Goal: Information Seeking & Learning: Learn about a topic

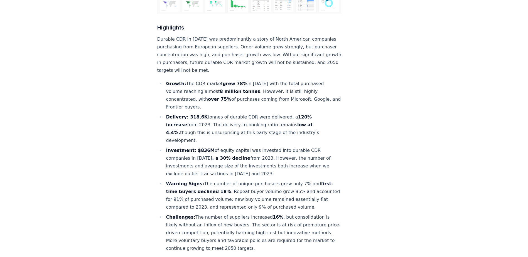
scroll to position [195, 0]
drag, startPoint x: 301, startPoint y: 59, endPoint x: 288, endPoint y: 60, distance: 12.5
click at [252, 79] on li "Growth: The CDR market grew 78% in [DATE] with the total purchased volume reach…" at bounding box center [252, 94] width 177 height 31
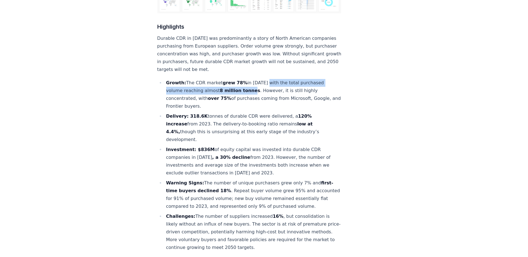
drag, startPoint x: 260, startPoint y: 67, endPoint x: 247, endPoint y: 72, distance: 13.1
click at [247, 79] on li "Growth: The CDR market grew 78% in [DATE] with the total purchased volume reach…" at bounding box center [252, 94] width 177 height 31
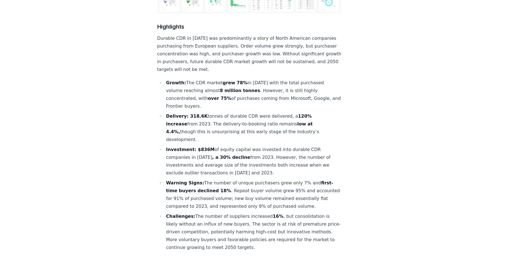
drag, startPoint x: 247, startPoint y: 72, endPoint x: 262, endPoint y: 73, distance: 15.1
click at [262, 79] on li "Growth: The CDR market grew 78% in [DATE] with the total purchased volume reach…" at bounding box center [252, 94] width 177 height 31
click at [249, 80] on li "Growth: The CDR market grew 78% in [DATE] with the total purchased volume reach…" at bounding box center [252, 94] width 177 height 31
drag, startPoint x: 237, startPoint y: 82, endPoint x: 237, endPoint y: 87, distance: 4.7
click at [237, 87] on li "Growth: The CDR market grew 78% in [DATE] with the total purchased volume reach…" at bounding box center [252, 94] width 177 height 31
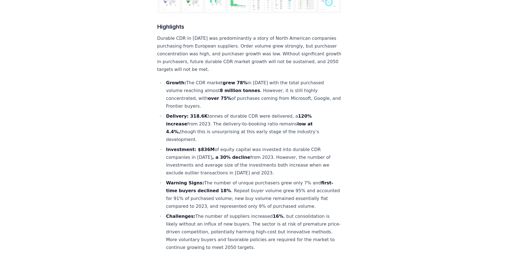
click at [237, 88] on li "Growth: The CDR market grew 78% in [DATE] with the total purchased volume reach…" at bounding box center [252, 94] width 177 height 31
drag, startPoint x: 237, startPoint y: 88, endPoint x: 187, endPoint y: 108, distance: 54.2
click at [187, 108] on ul "Growth: The CDR market grew 78% in [DATE] with the total purchased volume reach…" at bounding box center [249, 165] width 184 height 173
click at [189, 112] on li "Delivery: 318.6K tonnes of durable CDR were delivered, a 120% increase from 202…" at bounding box center [252, 127] width 177 height 31
drag, startPoint x: 193, startPoint y: 107, endPoint x: 311, endPoint y: 118, distance: 119.1
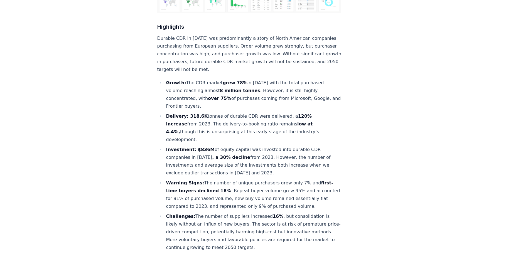
click at [311, 118] on li "Delivery: 318.6K tonnes of durable CDR were delivered, a 120% increase from 202…" at bounding box center [252, 127] width 177 height 31
drag, startPoint x: 311, startPoint y: 118, endPoint x: 309, endPoint y: 109, distance: 9.0
click at [311, 116] on li "Delivery: 318.6K tonnes of durable CDR were delivered, a 120% increase from 202…" at bounding box center [252, 127] width 177 height 31
click at [223, 146] on li "Investment: $836M of equity capital was invested into durable CDR companies in …" at bounding box center [252, 161] width 177 height 31
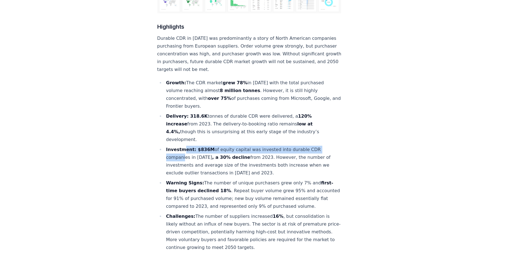
drag, startPoint x: 181, startPoint y: 126, endPoint x: 182, endPoint y: 131, distance: 5.1
click at [182, 146] on li "Investment: $836M of equity capital was invested into durable CDR companies in …" at bounding box center [252, 161] width 177 height 31
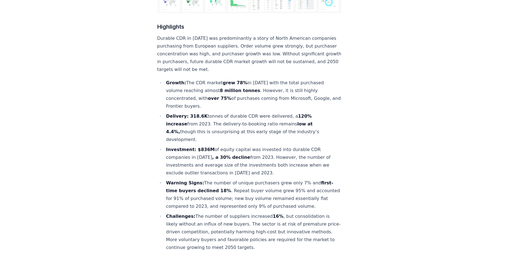
drag, startPoint x: 182, startPoint y: 131, endPoint x: 207, endPoint y: 146, distance: 28.5
click at [207, 146] on li "Investment: $836M of equity capital was invested into durable CDR companies in …" at bounding box center [252, 161] width 177 height 31
drag, startPoint x: 207, startPoint y: 146, endPoint x: 264, endPoint y: 149, distance: 57.1
click at [263, 150] on li "Investment: $836M of equity capital was invested into durable CDR companies in …" at bounding box center [252, 161] width 177 height 31
click at [266, 147] on li "Investment: $836M of equity capital was invested into durable CDR companies in …" at bounding box center [252, 161] width 177 height 31
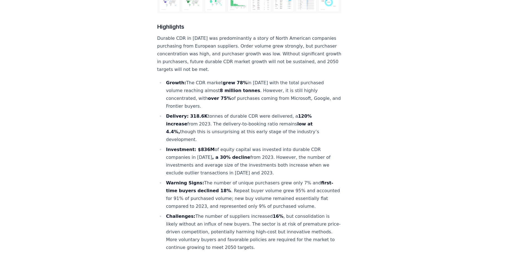
click at [257, 152] on ul "Growth: The CDR market grew 78% in [DATE] with the total purchased volume reach…" at bounding box center [249, 165] width 184 height 173
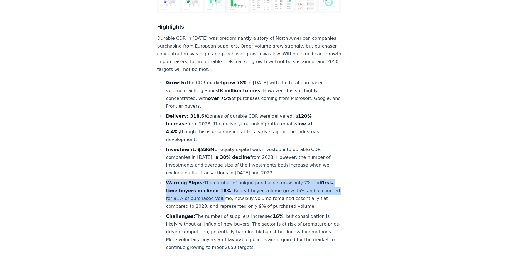
drag, startPoint x: 167, startPoint y: 157, endPoint x: 241, endPoint y: 174, distance: 76.1
click at [241, 179] on li "Warning Signs: The number of unique purchasers grew only 7% and first-time buye…" at bounding box center [252, 194] width 177 height 31
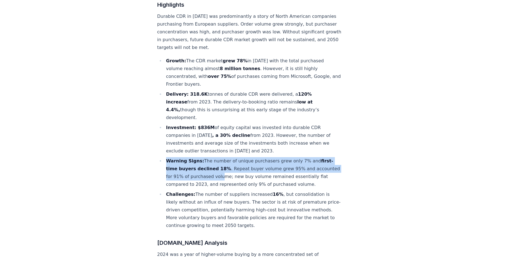
scroll to position [223, 0]
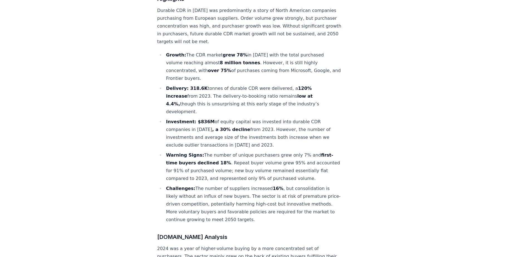
drag, startPoint x: 244, startPoint y: 159, endPoint x: 247, endPoint y: 155, distance: 5.5
click at [245, 158] on li "Warning Signs: The number of unique purchasers grew only 7% and first-time buye…" at bounding box center [252, 166] width 177 height 31
drag, startPoint x: 247, startPoint y: 154, endPoint x: 172, endPoint y: 152, distance: 75.7
click at [172, 152] on li "Warning Signs: The number of unique purchasers grew only 7% and first-time buye…" at bounding box center [252, 166] width 177 height 31
click at [174, 153] on li "Warning Signs: The number of unique purchasers grew only 7% and first-time buye…" at bounding box center [252, 166] width 177 height 31
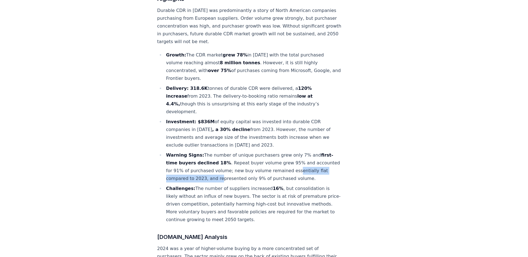
click at [187, 153] on li "Warning Signs: The number of unique purchasers grew only 7% and first-time buye…" at bounding box center [252, 166] width 177 height 31
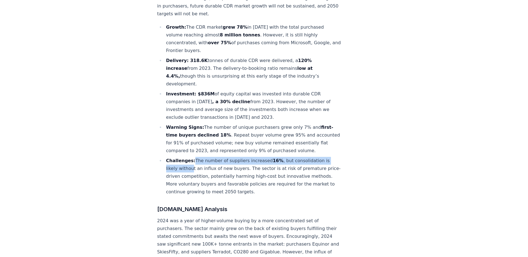
drag, startPoint x: 191, startPoint y: 148, endPoint x: 191, endPoint y: 144, distance: 4.5
click at [191, 157] on li "Challenges: The number of suppliers increased 16% , but consolidation is likely…" at bounding box center [252, 176] width 177 height 39
click at [192, 157] on li "Challenges: The number of suppliers increased 16% , but consolidation is likely…" at bounding box center [252, 176] width 177 height 39
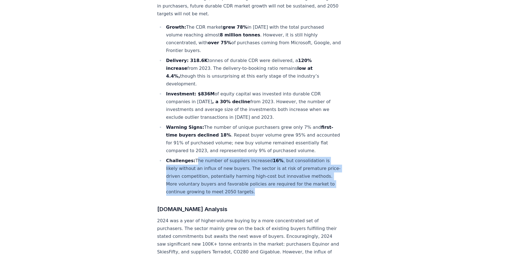
drag, startPoint x: 193, startPoint y: 143, endPoint x: 282, endPoint y: 175, distance: 95.2
click at [282, 175] on li "Challenges: The number of suppliers increased 16% , but consolidation is likely…" at bounding box center [252, 176] width 177 height 39
click at [282, 174] on li "Challenges: The number of suppliers increased 16% , but consolidation is likely…" at bounding box center [252, 176] width 177 height 39
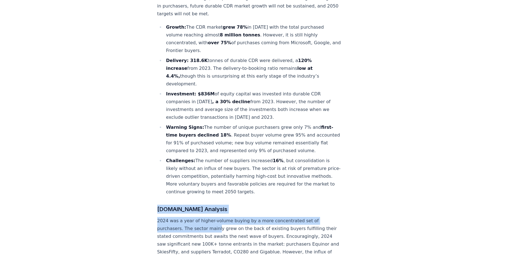
drag, startPoint x: 281, startPoint y: 173, endPoint x: 215, endPoint y: 211, distance: 75.5
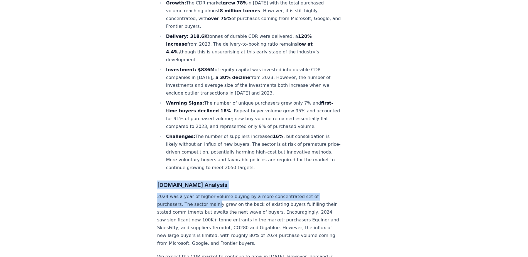
scroll to position [306, 0]
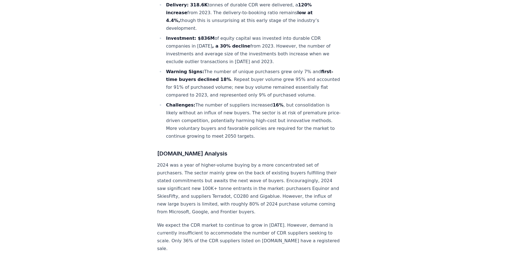
drag, startPoint x: 216, startPoint y: 191, endPoint x: 212, endPoint y: 184, distance: 8.5
click at [216, 191] on p "2024 was a year of higher-volume buying by a more concentrated set of purchaser…" at bounding box center [249, 188] width 184 height 55
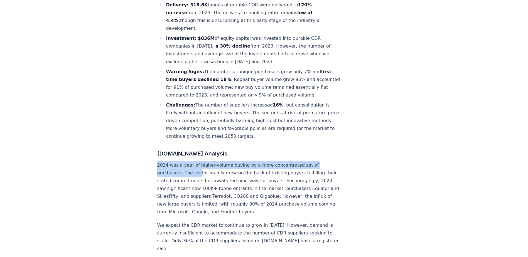
drag, startPoint x: 157, startPoint y: 149, endPoint x: 197, endPoint y: 152, distance: 39.9
click at [197, 161] on p "2024 was a year of higher-volume buying by a more concentrated set of purchaser…" at bounding box center [249, 188] width 184 height 55
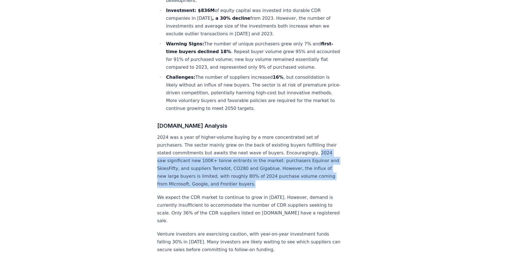
drag, startPoint x: 156, startPoint y: 142, endPoint x: 289, endPoint y: 165, distance: 135.1
click at [289, 165] on p "2024 was a year of higher-volume buying by a more concentrated set of purchaser…" at bounding box center [249, 161] width 184 height 55
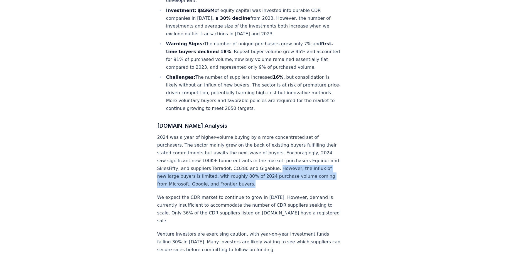
drag, startPoint x: 287, startPoint y: 166, endPoint x: 295, endPoint y: 152, distance: 15.3
click at [295, 152] on p "2024 was a year of higher-volume buying by a more concentrated set of purchaser…" at bounding box center [249, 161] width 184 height 55
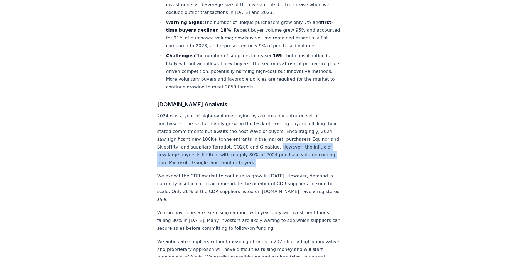
scroll to position [362, 0]
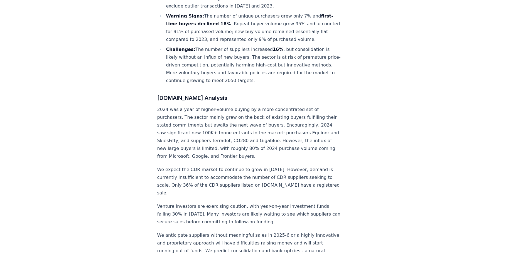
click at [272, 166] on p "We expect the CDR market to continue to grow in [DATE]. However, demand is curr…" at bounding box center [249, 181] width 184 height 31
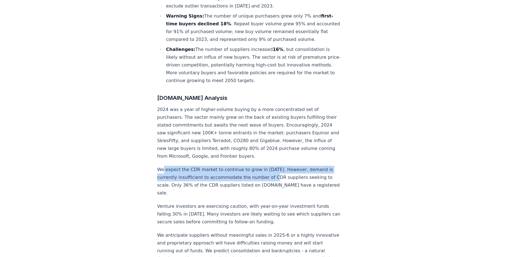
drag, startPoint x: 163, startPoint y: 147, endPoint x: 274, endPoint y: 159, distance: 111.1
click at [274, 166] on p "We expect the CDR market to continue to grow in [DATE]. However, demand is curr…" at bounding box center [249, 181] width 184 height 31
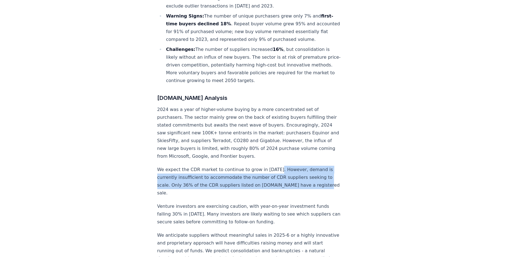
drag, startPoint x: 272, startPoint y: 150, endPoint x: 327, endPoint y: 166, distance: 57.2
drag, startPoint x: 321, startPoint y: 167, endPoint x: 154, endPoint y: 154, distance: 168.0
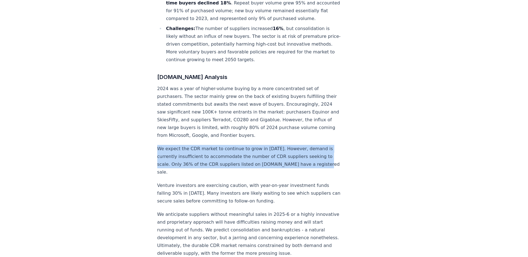
scroll to position [390, 0]
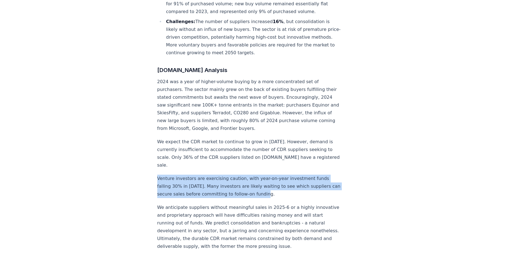
drag, startPoint x: 157, startPoint y: 152, endPoint x: 275, endPoint y: 170, distance: 120.0
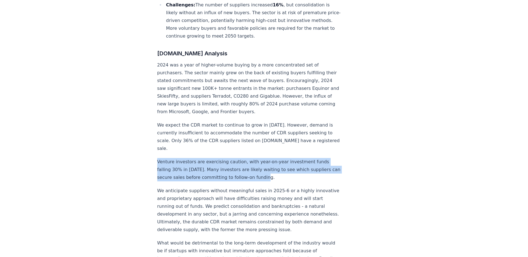
scroll to position [417, 0]
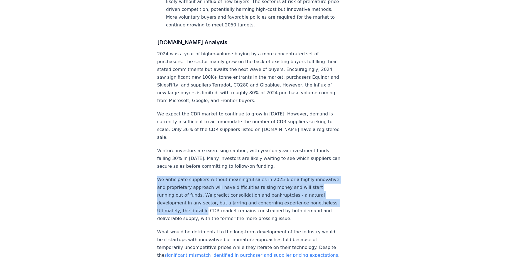
drag, startPoint x: 157, startPoint y: 153, endPoint x: 230, endPoint y: 185, distance: 80.0
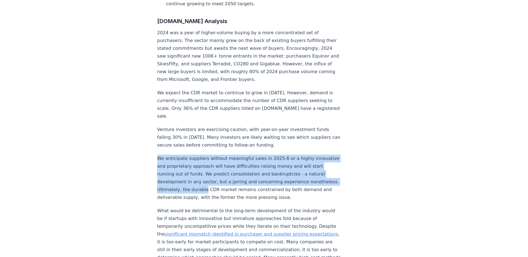
scroll to position [445, 0]
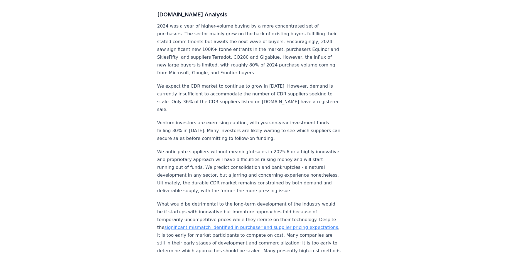
click at [231, 158] on p "We anticipate suppliers without meaningful sales in 2025-6 or a highly innovati…" at bounding box center [249, 171] width 184 height 47
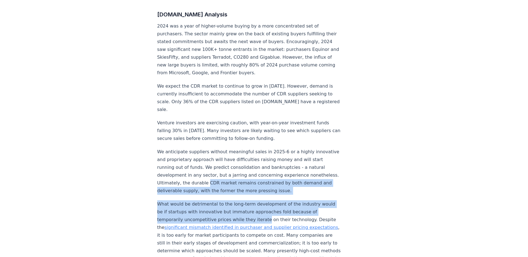
drag, startPoint x: 231, startPoint y: 158, endPoint x: 257, endPoint y: 191, distance: 42.6
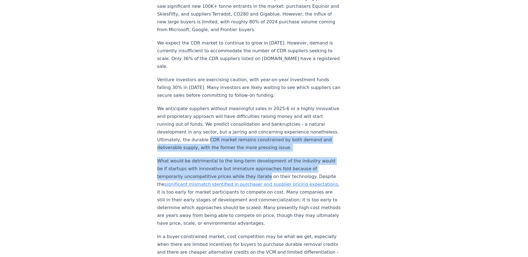
scroll to position [501, 0]
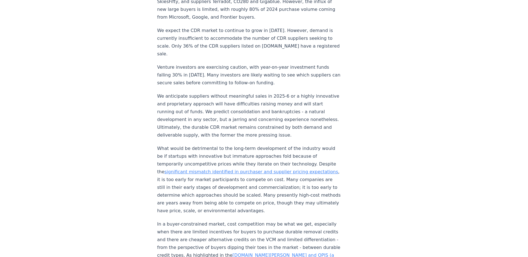
drag, startPoint x: 129, startPoint y: 154, endPoint x: 127, endPoint y: 163, distance: 9.1
click at [205, 92] on p "We anticipate suppliers without meaningful sales in 2025-6 or a highly innovati…" at bounding box center [249, 115] width 184 height 47
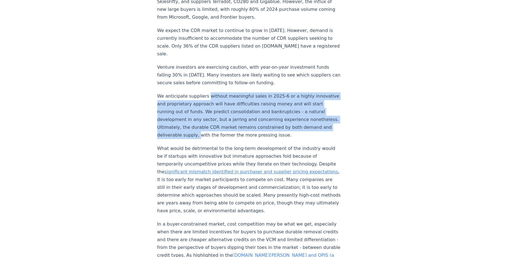
drag, startPoint x: 205, startPoint y: 70, endPoint x: 223, endPoint y: 109, distance: 42.7
click at [223, 109] on p "We anticipate suppliers without meaningful sales in 2025-6 or a highly innovati…" at bounding box center [249, 115] width 184 height 47
click at [185, 92] on p "We anticipate suppliers without meaningful sales in 2025-6 or a highly innovati…" at bounding box center [249, 115] width 184 height 47
drag, startPoint x: 185, startPoint y: 70, endPoint x: 179, endPoint y: 108, distance: 38.1
click at [179, 108] on p "We anticipate suppliers without meaningful sales in 2025-6 or a highly innovati…" at bounding box center [249, 115] width 184 height 47
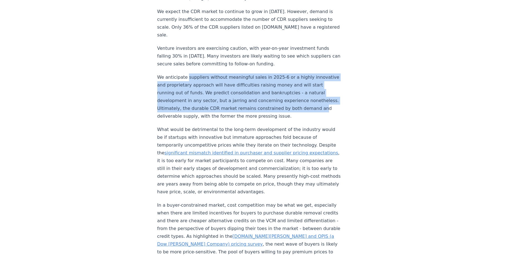
scroll to position [529, 0]
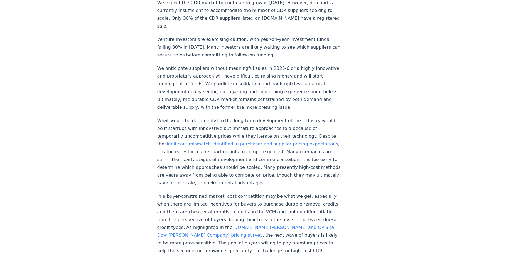
click at [171, 117] on p "What would be detrimental to the long-term development of the industry would be…" at bounding box center [249, 152] width 184 height 70
drag, startPoint x: 171, startPoint y: 95, endPoint x: 169, endPoint y: 104, distance: 8.5
click at [169, 117] on p "What would be detrimental to the long-term development of the industry would be…" at bounding box center [249, 152] width 184 height 70
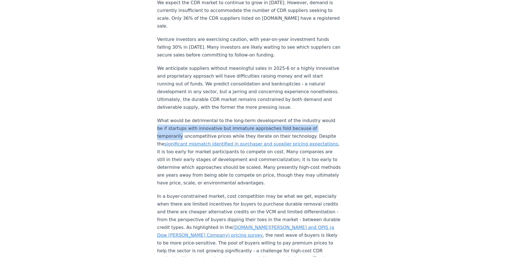
drag, startPoint x: 169, startPoint y: 104, endPoint x: 180, endPoint y: 112, distance: 14.3
click at [180, 117] on p "What would be detrimental to the long-term development of the industry would be…" at bounding box center [249, 152] width 184 height 70
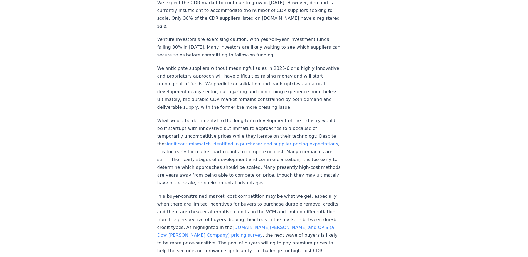
click at [214, 135] on p "What would be detrimental to the long-term development of the industry would be…" at bounding box center [249, 152] width 184 height 70
click at [181, 146] on p "What would be detrimental to the long-term development of the industry would be…" at bounding box center [249, 152] width 184 height 70
drag, startPoint x: 181, startPoint y: 146, endPoint x: 205, endPoint y: 148, distance: 24.3
click at [205, 148] on p "What would be detrimental to the long-term development of the industry would be…" at bounding box center [249, 152] width 184 height 70
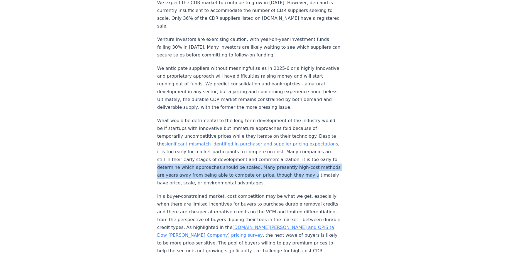
drag, startPoint x: 191, startPoint y: 143, endPoint x: 194, endPoint y: 161, distance: 18.4
click at [194, 161] on p "What would be detrimental to the long-term development of the industry would be…" at bounding box center [249, 152] width 184 height 70
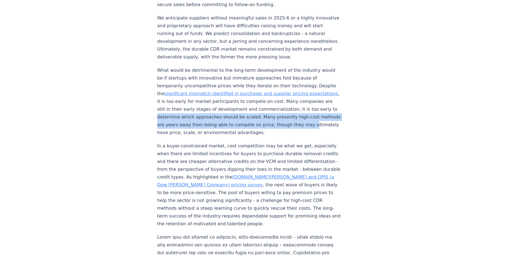
scroll to position [584, 0]
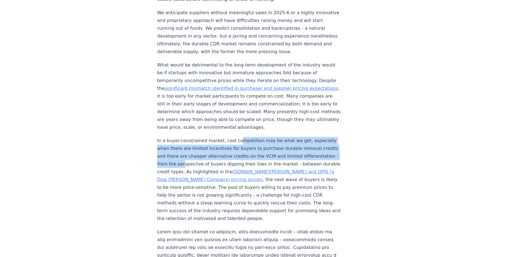
drag, startPoint x: 234, startPoint y: 116, endPoint x: 231, endPoint y: 136, distance: 20.3
click at [231, 137] on p "In a buyer-constrained market, cost competition may be what we get, especially …" at bounding box center [249, 180] width 184 height 86
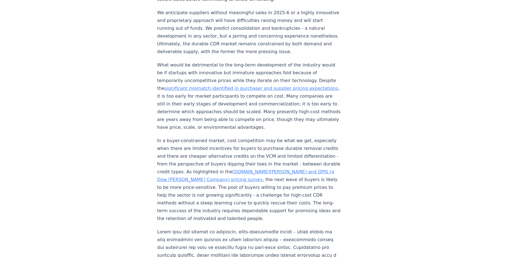
drag, startPoint x: 231, startPoint y: 136, endPoint x: 253, endPoint y: 167, distance: 37.9
click at [253, 167] on p "In a buyer-constrained market, cost competition may be what we get, especially …" at bounding box center [249, 180] width 184 height 86
drag, startPoint x: 240, startPoint y: 155, endPoint x: 199, endPoint y: 165, distance: 42.4
click at [199, 165] on p "In a buyer-constrained market, cost competition may be what we get, especially …" at bounding box center [249, 180] width 184 height 86
drag, startPoint x: 199, startPoint y: 165, endPoint x: 200, endPoint y: 162, distance: 3.4
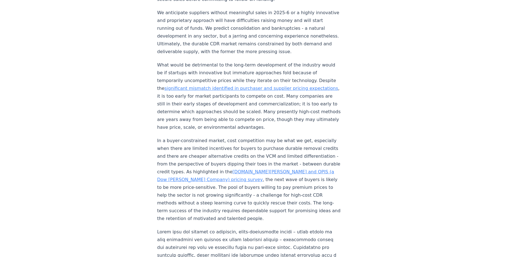
click at [200, 162] on p "In a buyer-constrained market, cost competition may be what we get, especially …" at bounding box center [249, 180] width 184 height 86
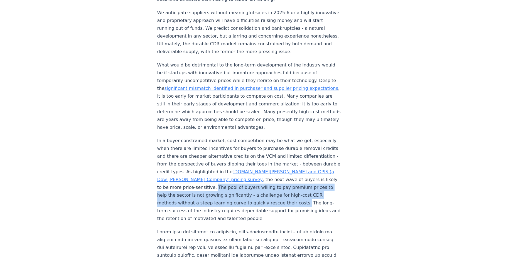
drag, startPoint x: 200, startPoint y: 161, endPoint x: 276, endPoint y: 178, distance: 78.4
click at [276, 178] on p "In a buyer-constrained market, cost competition may be what we get, especially …" at bounding box center [249, 180] width 184 height 86
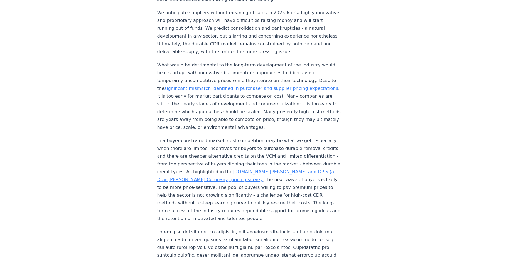
click at [277, 177] on p "In a buyer-constrained market, cost competition may be what we get, especially …" at bounding box center [249, 180] width 184 height 86
drag, startPoint x: 274, startPoint y: 193, endPoint x: 266, endPoint y: 191, distance: 7.6
click at [266, 191] on p "In a buyer-constrained market, cost competition may be what we get, especially …" at bounding box center [249, 180] width 184 height 86
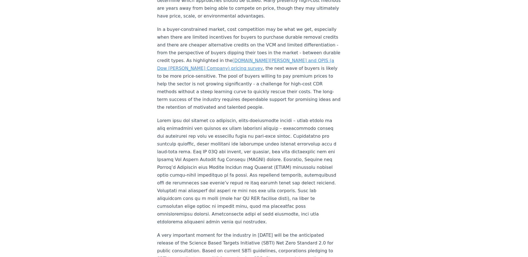
scroll to position [724, 0]
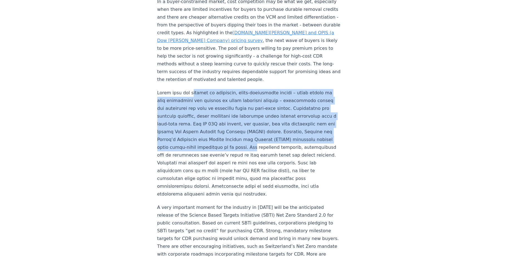
drag, startPoint x: 191, startPoint y: 66, endPoint x: 311, endPoint y: 120, distance: 131.9
click at [311, 120] on p at bounding box center [249, 143] width 184 height 109
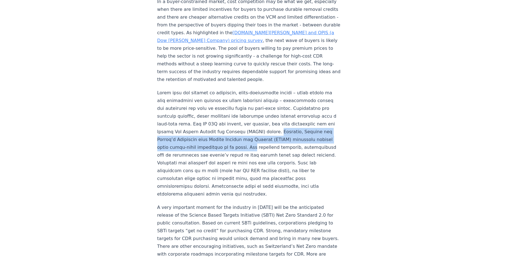
drag, startPoint x: 155, startPoint y: 113, endPoint x: 309, endPoint y: 123, distance: 154.0
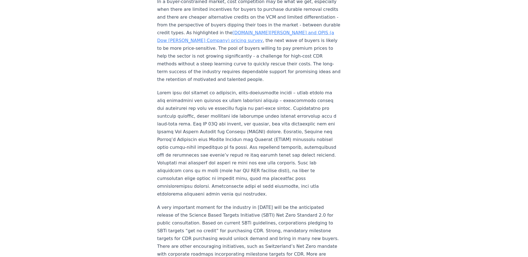
click at [258, 145] on p at bounding box center [249, 143] width 184 height 109
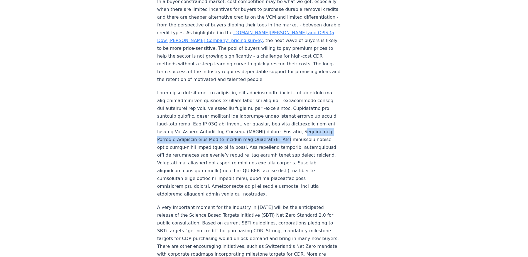
drag, startPoint x: 178, startPoint y: 113, endPoint x: 172, endPoint y: 124, distance: 12.4
click at [172, 124] on p at bounding box center [249, 143] width 184 height 109
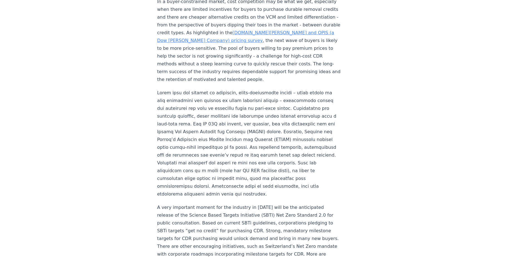
drag, startPoint x: 225, startPoint y: 141, endPoint x: 226, endPoint y: 138, distance: 3.3
click at [226, 138] on p at bounding box center [249, 143] width 184 height 109
drag, startPoint x: 294, startPoint y: 156, endPoint x: 252, endPoint y: 150, distance: 42.1
click at [252, 150] on p at bounding box center [249, 143] width 184 height 109
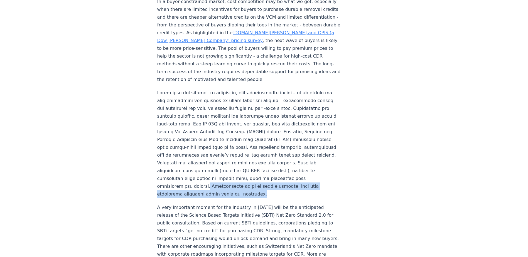
drag, startPoint x: 290, startPoint y: 169, endPoint x: 245, endPoint y: 162, distance: 45.3
click at [245, 162] on p at bounding box center [249, 143] width 184 height 109
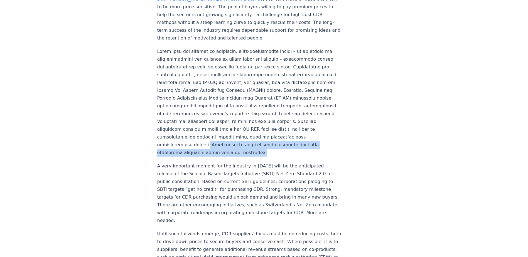
scroll to position [779, 0]
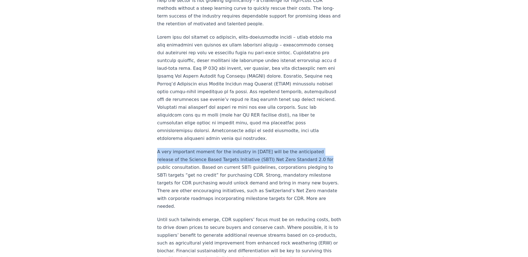
drag, startPoint x: 158, startPoint y: 127, endPoint x: 161, endPoint y: 140, distance: 13.2
click at [161, 148] on p "A very important moment for the industry in [DATE] will be the anticipated rele…" at bounding box center [249, 179] width 184 height 62
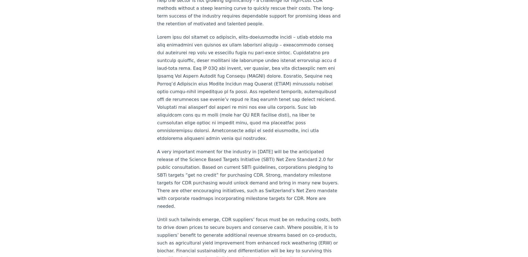
click at [220, 179] on p "A very important moment for the industry in [DATE] will be the anticipated rele…" at bounding box center [249, 179] width 184 height 62
drag, startPoint x: 217, startPoint y: 181, endPoint x: 202, endPoint y: 180, distance: 15.3
click at [204, 181] on p "A very important moment for the industry in [DATE] will be the anticipated rele…" at bounding box center [249, 179] width 184 height 62
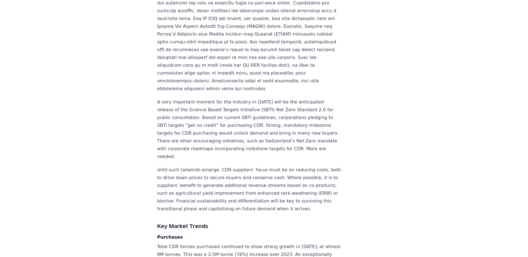
scroll to position [835, 0]
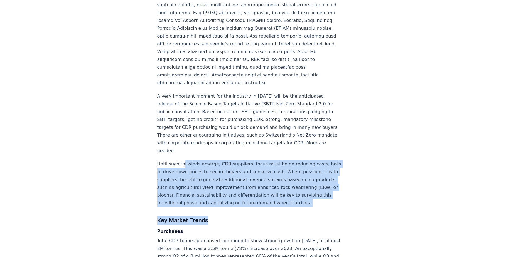
drag, startPoint x: 182, startPoint y: 137, endPoint x: 208, endPoint y: 202, distance: 70.4
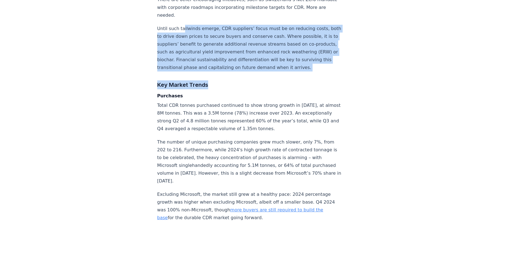
scroll to position [974, 0]
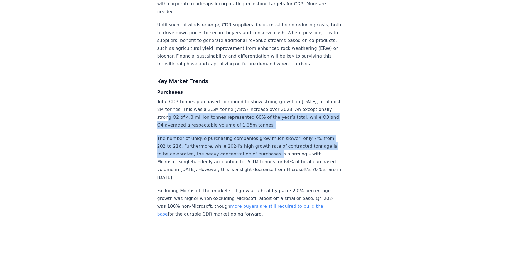
drag, startPoint x: 201, startPoint y: 99, endPoint x: 275, endPoint y: 137, distance: 83.9
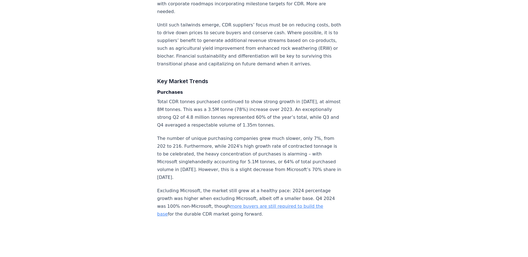
drag, startPoint x: 275, startPoint y: 137, endPoint x: 250, endPoint y: 142, distance: 25.7
click at [250, 142] on p "The number of unique purchasing companies grew much slower, only 7%, from 202 t…" at bounding box center [249, 158] width 184 height 47
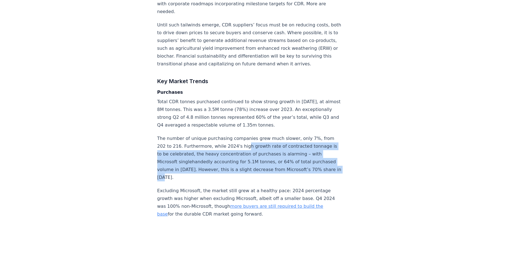
drag, startPoint x: 241, startPoint y: 129, endPoint x: 219, endPoint y: 161, distance: 39.2
click at [219, 161] on p "The number of unique purchasing companies grew much slower, only 7%, from 202 t…" at bounding box center [249, 158] width 184 height 47
click at [219, 160] on p "The number of unique purchasing companies grew much slower, only 7%, from 202 t…" at bounding box center [249, 158] width 184 height 47
drag, startPoint x: 219, startPoint y: 160, endPoint x: 210, endPoint y: 130, distance: 31.4
click at [210, 135] on p "The number of unique purchasing companies grew much slower, only 7%, from 202 t…" at bounding box center [249, 158] width 184 height 47
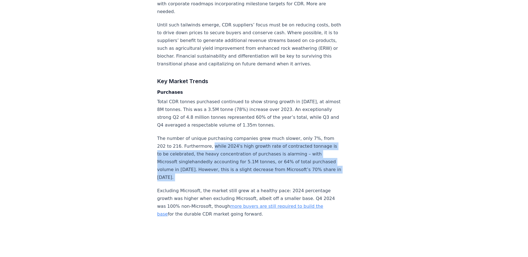
click at [210, 135] on p "The number of unique purchasing companies grew much slower, only 7%, from 202 t…" at bounding box center [249, 158] width 184 height 47
drag, startPoint x: 210, startPoint y: 129, endPoint x: 196, endPoint y: 159, distance: 32.8
click at [196, 159] on p "The number of unique purchasing companies grew much slower, only 7%, from 202 t…" at bounding box center [249, 158] width 184 height 47
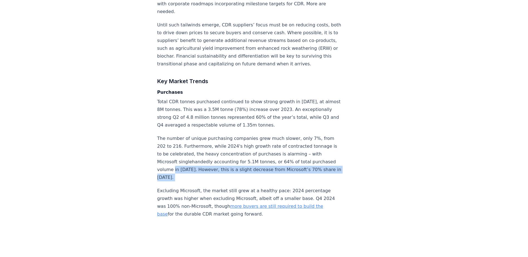
drag, startPoint x: 196, startPoint y: 159, endPoint x: 198, endPoint y: 150, distance: 9.0
click at [198, 150] on p "The number of unique purchasing companies grew much slower, only 7%, from 202 t…" at bounding box center [249, 158] width 184 height 47
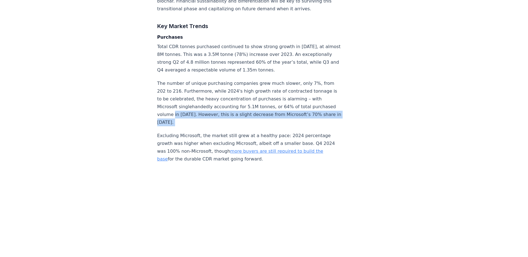
scroll to position [1030, 0]
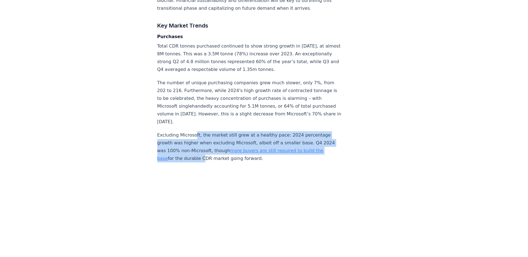
drag, startPoint x: 195, startPoint y: 119, endPoint x: 199, endPoint y: 141, distance: 22.2
click at [199, 141] on p "Excluding Microsoft, the market still grew at a healthy pace: 2024 percentage g…" at bounding box center [249, 146] width 184 height 31
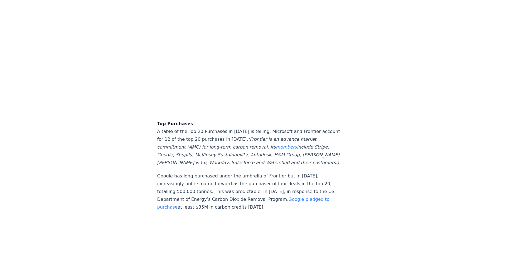
scroll to position [1419, 0]
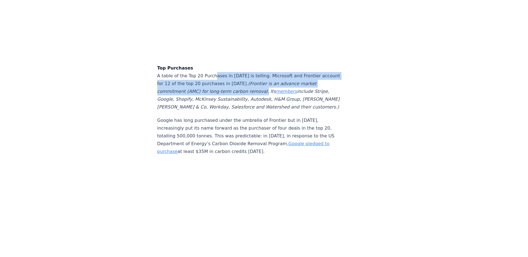
drag, startPoint x: 212, startPoint y: 57, endPoint x: 257, endPoint y: 74, distance: 49.1
click at [257, 74] on p "Top Purchases A table of the Top 20 Purchases in [DATE] is telling. Microsoft a…" at bounding box center [249, 87] width 184 height 47
click at [257, 81] on em "(Frontier is an advance market commitment (AMC) for long-term carbon removal. I…" at bounding box center [248, 95] width 182 height 29
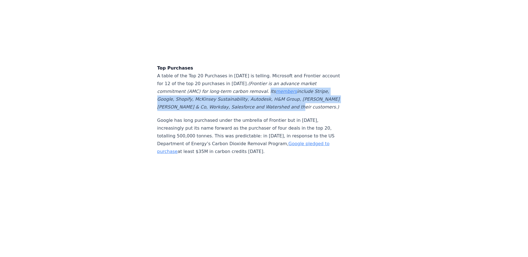
drag, startPoint x: 259, startPoint y: 74, endPoint x: 289, endPoint y: 94, distance: 36.1
click at [289, 94] on p "Top Purchases A table of the Top 20 Purchases in [DATE] is telling. Microsoft a…" at bounding box center [249, 87] width 184 height 47
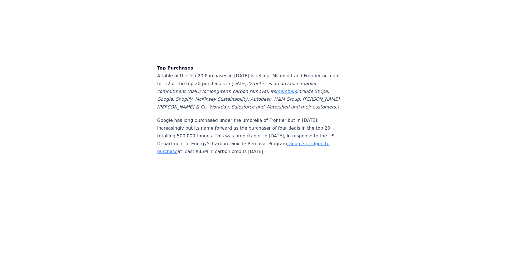
drag, startPoint x: 289, startPoint y: 94, endPoint x: 200, endPoint y: 100, distance: 89.6
click at [200, 117] on p "Google has long purchased under the umbrella of Frontier but in [DATE], increas…" at bounding box center [249, 136] width 184 height 39
click at [265, 81] on em "(Frontier is an advance market commitment (AMC) for long-term carbon removal. I…" at bounding box center [248, 95] width 182 height 29
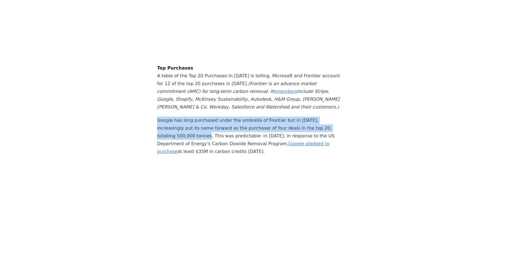
drag, startPoint x: 155, startPoint y: 102, endPoint x: 208, endPoint y: 117, distance: 55.3
click at [208, 117] on p "Google has long purchased under the umbrella of Frontier but in [DATE], increas…" at bounding box center [249, 136] width 184 height 39
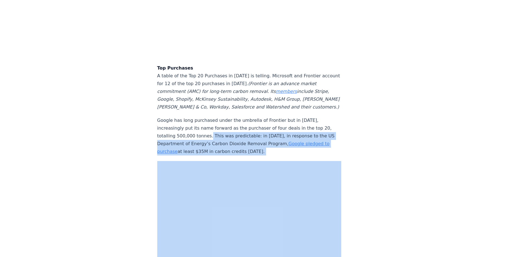
drag, startPoint x: 211, startPoint y: 119, endPoint x: 292, endPoint y: 138, distance: 84.1
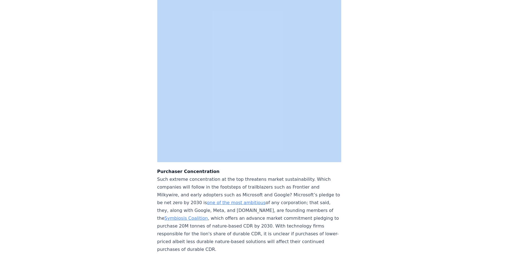
scroll to position [1642, 0]
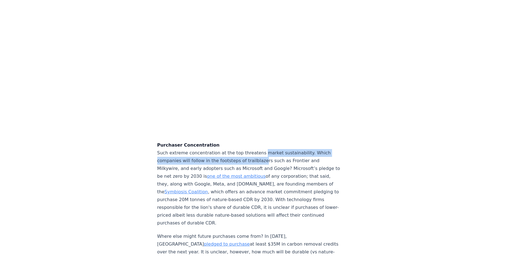
drag, startPoint x: 257, startPoint y: 135, endPoint x: 257, endPoint y: 142, distance: 7.3
click at [257, 142] on p "Purchaser Concentration Such extreme concentration at the top threatens market …" at bounding box center [249, 184] width 184 height 86
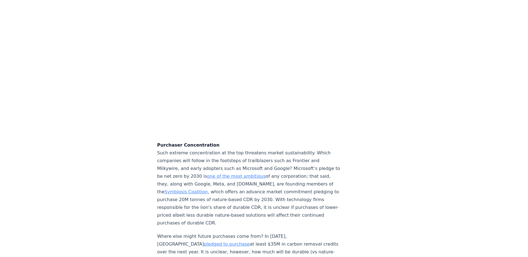
drag, startPoint x: 257, startPoint y: 142, endPoint x: 297, endPoint y: 156, distance: 42.1
click at [297, 155] on p "Purchaser Concentration Such extreme concentration at the top threatens market …" at bounding box center [249, 184] width 184 height 86
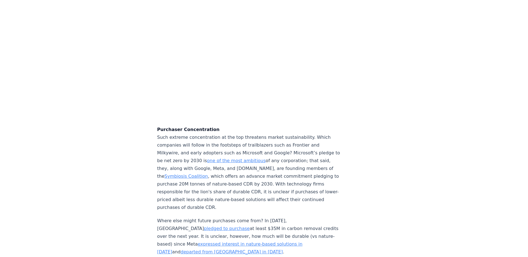
scroll to position [1670, 0]
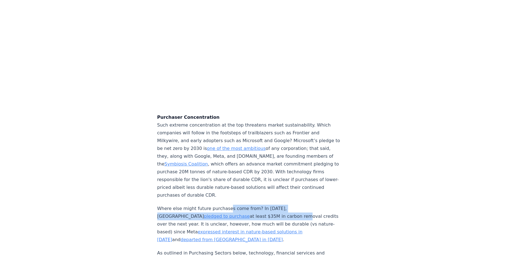
drag, startPoint x: 226, startPoint y: 186, endPoint x: 253, endPoint y: 199, distance: 30.2
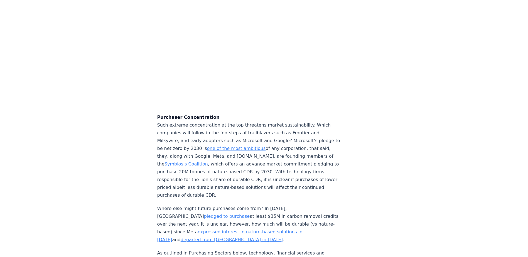
click at [259, 205] on p "Where else might future purchases come from? In [DATE], Meta pledged to purchas…" at bounding box center [249, 224] width 184 height 39
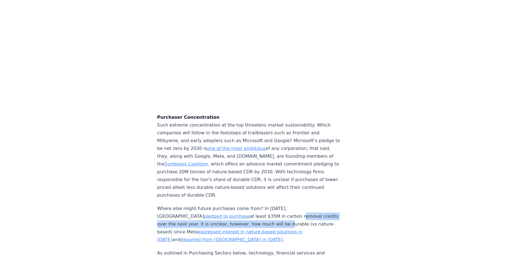
drag, startPoint x: 250, startPoint y: 197, endPoint x: 249, endPoint y: 207, distance: 10.1
click at [249, 207] on p "Where else might future purchases come from? In [DATE], Meta pledged to purchas…" at bounding box center [249, 224] width 184 height 39
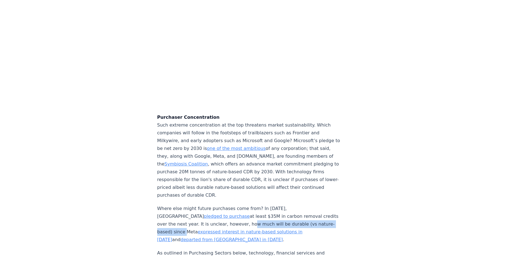
drag, startPoint x: 214, startPoint y: 206, endPoint x: 318, endPoint y: 207, distance: 104.1
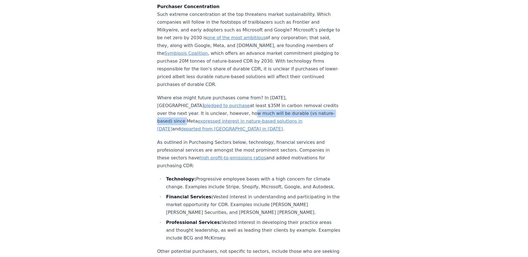
scroll to position [1781, 0]
click at [284, 138] on p "As outlined in Purchasing Sectors below, technology, financial services and pro…" at bounding box center [249, 153] width 184 height 31
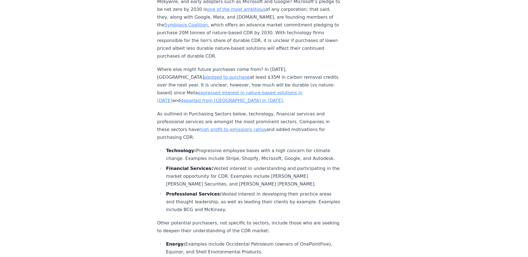
drag, startPoint x: 169, startPoint y: 132, endPoint x: 203, endPoint y: 149, distance: 37.2
click at [203, 149] on li "Technology: Progressive employee bases with a high concern for climate change. …" at bounding box center [252, 155] width 177 height 16
drag, startPoint x: 203, startPoint y: 149, endPoint x: 294, endPoint y: 157, distance: 91.6
click at [294, 165] on li "Financial Services: Vested interest in understanding and participating in the m…" at bounding box center [252, 176] width 177 height 23
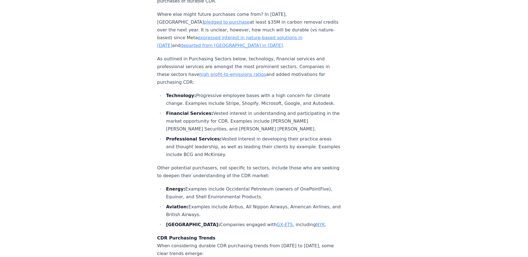
scroll to position [1865, 0]
click at [217, 164] on p "Other potential purchasers, not specific to sectors, include those who are seek…" at bounding box center [249, 172] width 184 height 16
click at [210, 185] on li "Energy: Examples include Occidental Petroleum (owners of OnePointFive), Equinor…" at bounding box center [252, 193] width 177 height 16
click at [232, 188] on li "Energy: Examples include Occidental Petroleum (owners of OnePointFive), Equinor…" at bounding box center [252, 193] width 177 height 16
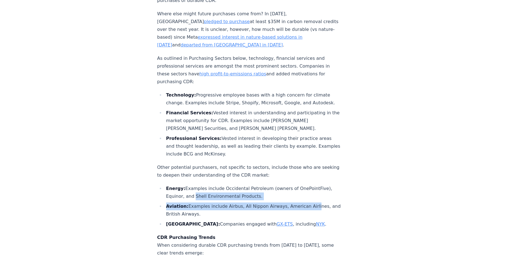
drag, startPoint x: 191, startPoint y: 186, endPoint x: 306, endPoint y: 199, distance: 115.4
click at [306, 199] on ul "Energy: Examples include Occidental Petroleum (owners of OnePointFive), Equinor…" at bounding box center [249, 206] width 184 height 43
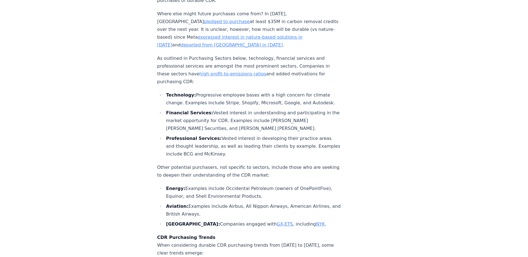
drag, startPoint x: 306, startPoint y: 199, endPoint x: 311, endPoint y: 206, distance: 8.3
click at [311, 206] on li "Aviation: Examples include Airbus, All Nippon Airways, American Airlines, and B…" at bounding box center [252, 211] width 177 height 16
drag, startPoint x: 306, startPoint y: 203, endPoint x: 290, endPoint y: 196, distance: 17.1
click at [290, 203] on li "Aviation: Examples include Airbus, All Nippon Airways, American Airlines, and B…" at bounding box center [252, 211] width 177 height 16
drag, startPoint x: 190, startPoint y: 214, endPoint x: 269, endPoint y: 216, distance: 79.3
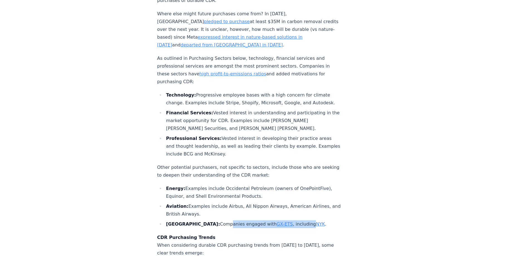
click at [269, 220] on li "Japan: Companies engaged with GX-ETS , including NYK ." at bounding box center [252, 224] width 177 height 8
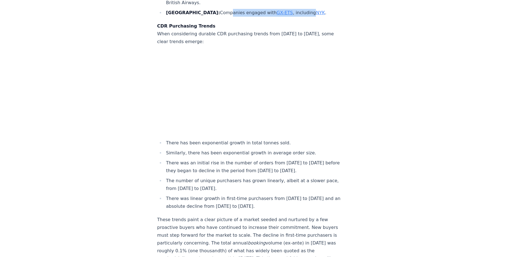
scroll to position [2115, 0]
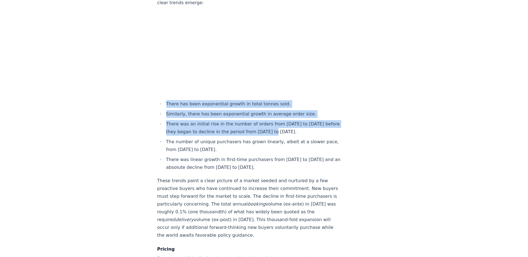
drag, startPoint x: 164, startPoint y: 93, endPoint x: 286, endPoint y: 122, distance: 124.5
click at [286, 122] on ul "There has been exponential growth in total tonnes sold. Similarly, there has be…" at bounding box center [249, 135] width 184 height 71
click at [286, 122] on li "There was an initial rise in the number of orders from [DATE] to [DATE] before …" at bounding box center [252, 128] width 177 height 16
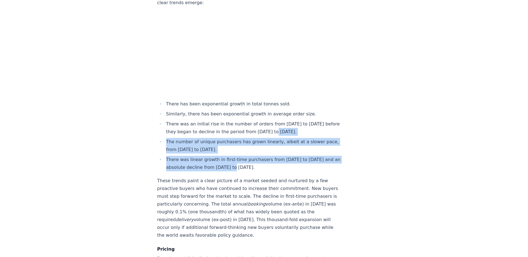
drag, startPoint x: 286, startPoint y: 122, endPoint x: 244, endPoint y: 156, distance: 53.6
click at [244, 156] on ul "There has been exponential growth in total tonnes sold. Similarly, there has be…" at bounding box center [249, 135] width 184 height 71
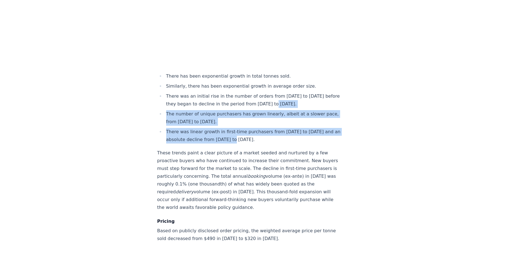
scroll to position [2171, 0]
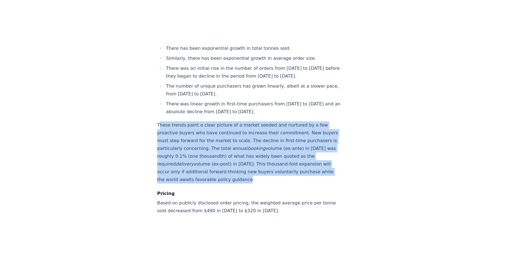
drag, startPoint x: 159, startPoint y: 114, endPoint x: 305, endPoint y: 171, distance: 156.9
click at [305, 171] on p "These trends paint a clear picture of a market seeded and nurtured by a few pro…" at bounding box center [249, 152] width 184 height 62
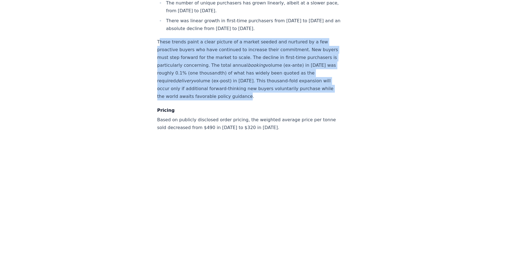
scroll to position [2254, 0]
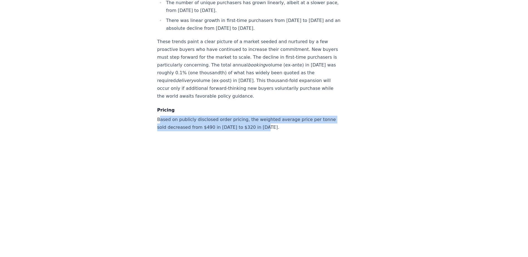
drag, startPoint x: 161, startPoint y: 108, endPoint x: 286, endPoint y: 120, distance: 125.5
click at [286, 120] on p "Based on publicly disclosed order pricing, the weighted average price per tonne…" at bounding box center [249, 124] width 184 height 16
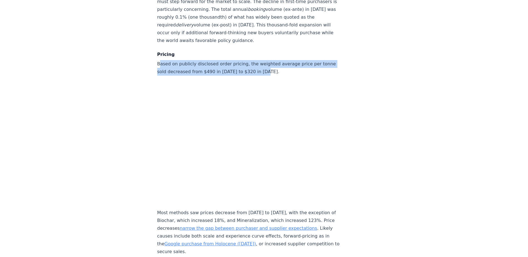
scroll to position [2338, 0]
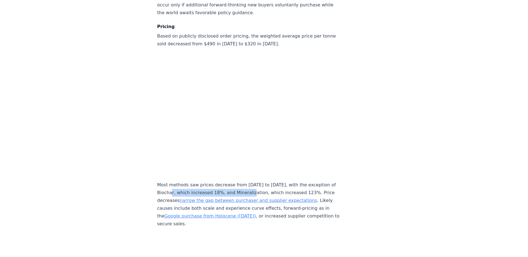
drag, startPoint x: 178, startPoint y: 184, endPoint x: 253, endPoint y: 185, distance: 74.6
click at [253, 185] on p "Most methods saw prices decrease from [DATE] to [DATE], with the exception of B…" at bounding box center [249, 204] width 184 height 47
click at [253, 184] on p "Most methods saw prices decrease from [DATE] to [DATE], with the exception of B…" at bounding box center [249, 204] width 184 height 47
drag, startPoint x: 306, startPoint y: 183, endPoint x: 228, endPoint y: 181, distance: 77.4
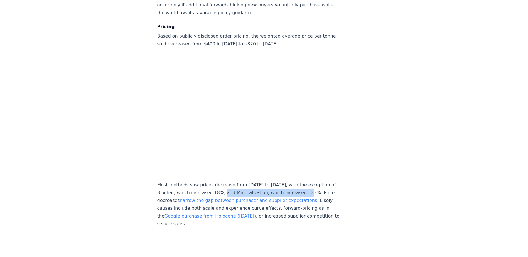
click at [228, 181] on p "Most methods saw prices decrease from [DATE] to [DATE], with the exception of B…" at bounding box center [249, 204] width 184 height 47
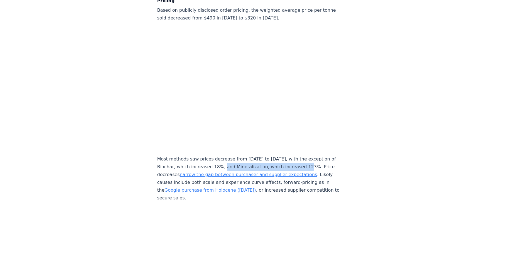
scroll to position [2366, 0]
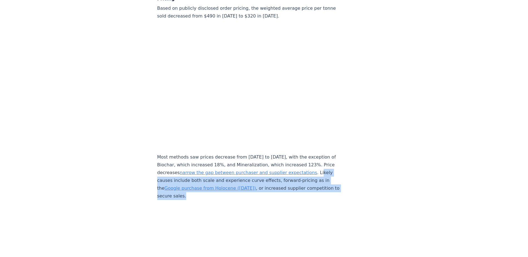
drag, startPoint x: 160, startPoint y: 171, endPoint x: 289, endPoint y: 187, distance: 130.2
click at [289, 187] on p "Most methods saw prices decrease from [DATE] to [DATE], with the exception of B…" at bounding box center [249, 176] width 184 height 47
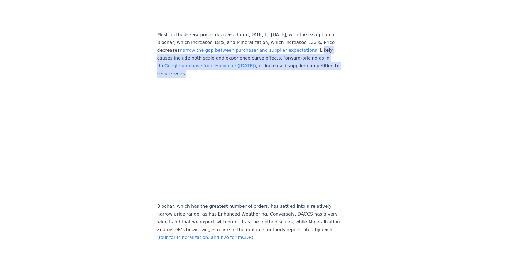
scroll to position [2505, 0]
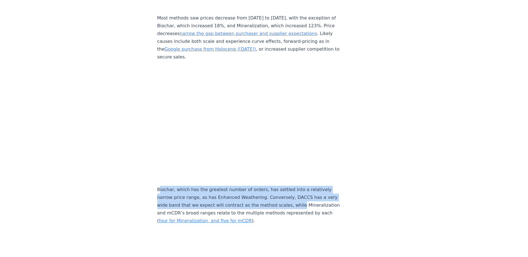
drag, startPoint x: 160, startPoint y: 181, endPoint x: 329, endPoint y: 197, distance: 169.4
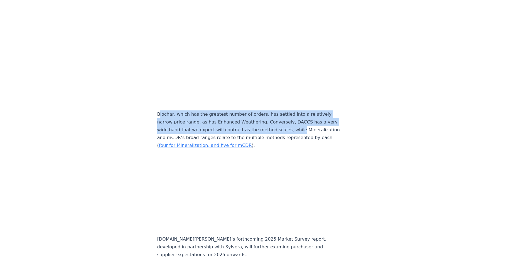
scroll to position [2588, 0]
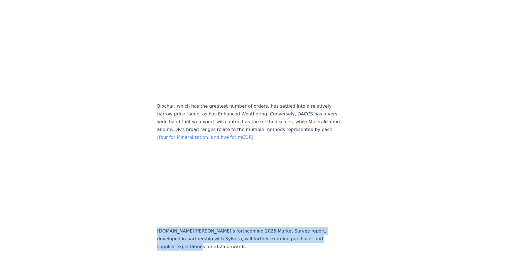
drag, startPoint x: 156, startPoint y: 222, endPoint x: 222, endPoint y: 235, distance: 67.1
click at [222, 235] on p "[DOMAIN_NAME][PERSON_NAME]’s forthcoming 2025 Market Survey report, developed i…" at bounding box center [249, 238] width 184 height 23
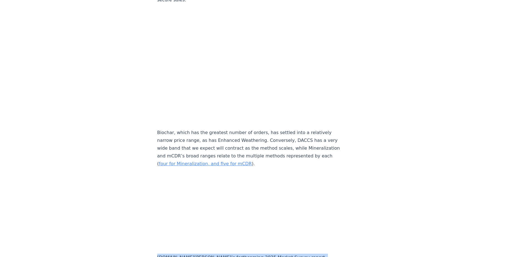
scroll to position [2560, 0]
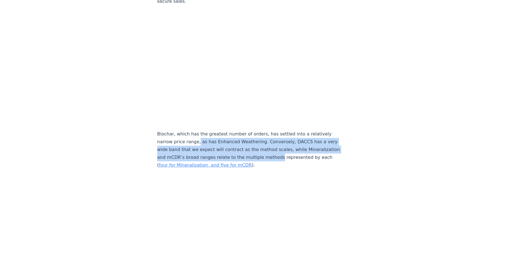
drag, startPoint x: 196, startPoint y: 131, endPoint x: 304, endPoint y: 149, distance: 109.4
click at [304, 149] on p "Biochar, which has the greatest number of orders, has settled into a relatively…" at bounding box center [249, 149] width 184 height 39
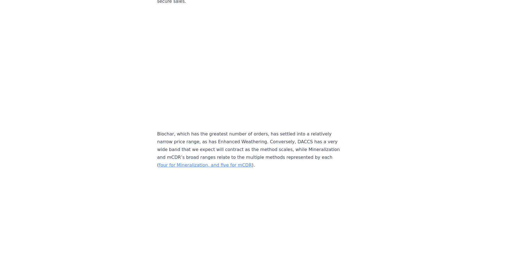
click at [169, 136] on p "Biochar, which has the greatest number of orders, has settled into a relatively…" at bounding box center [249, 149] width 184 height 39
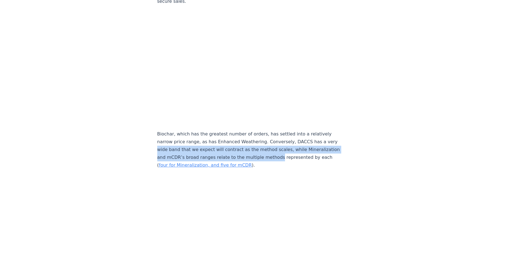
drag, startPoint x: 156, startPoint y: 138, endPoint x: 308, endPoint y: 149, distance: 152.0
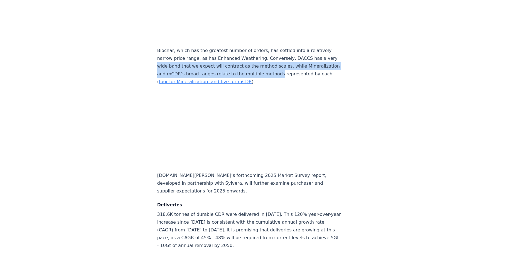
scroll to position [2672, 0]
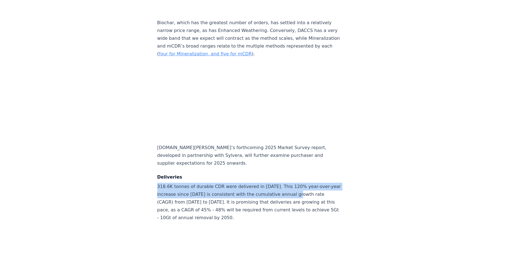
drag, startPoint x: 158, startPoint y: 177, endPoint x: 302, endPoint y: 185, distance: 144.1
click at [302, 185] on p "318.6K tonnes of durable CDR were delivered in [DATE]. This 120% year-over-year…" at bounding box center [249, 202] width 184 height 39
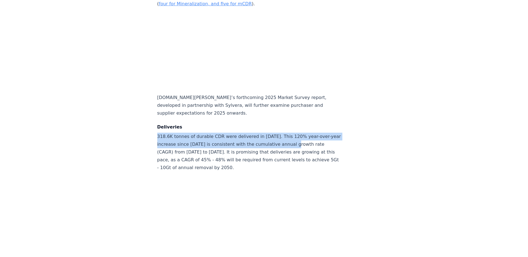
scroll to position [2727, 0]
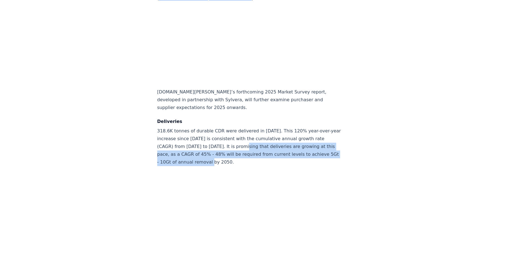
drag, startPoint x: 249, startPoint y: 136, endPoint x: 242, endPoint y: 153, distance: 18.5
click at [242, 153] on p "318.6K tonnes of durable CDR were delivered in [DATE]. This 120% year-over-year…" at bounding box center [249, 146] width 184 height 39
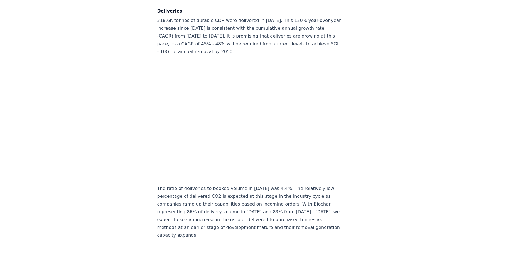
scroll to position [2839, 0]
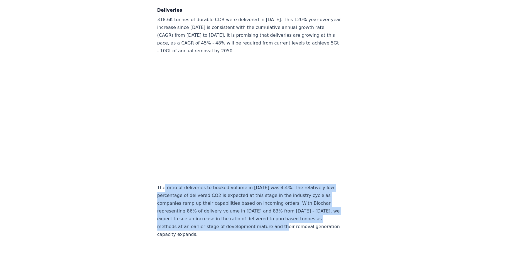
drag, startPoint x: 165, startPoint y: 177, endPoint x: 292, endPoint y: 214, distance: 132.8
click at [292, 214] on p "The ratio of deliveries to booked volume in [DATE] was 4.4%. The relatively low…" at bounding box center [249, 211] width 184 height 55
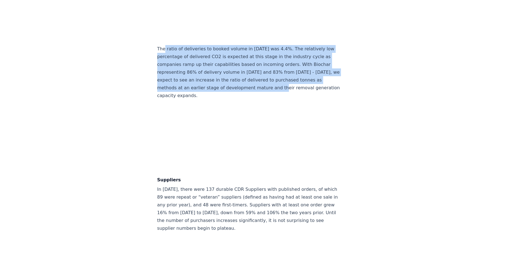
scroll to position [2978, 0]
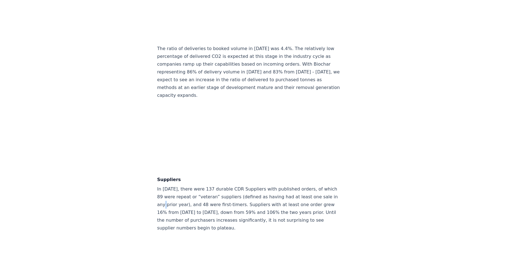
drag, startPoint x: 170, startPoint y: 198, endPoint x: 163, endPoint y: 187, distance: 13.3
click at [168, 196] on p "In [DATE], there were 137 durable CDR Suppliers with published orders, of which…" at bounding box center [249, 208] width 184 height 47
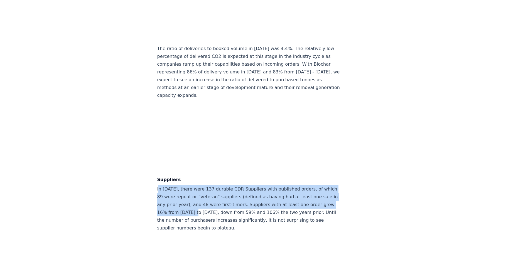
drag, startPoint x: 159, startPoint y: 181, endPoint x: 200, endPoint y: 206, distance: 48.1
click at [200, 206] on p "In [DATE], there were 137 durable CDR Suppliers with published orders, of which…" at bounding box center [249, 208] width 184 height 47
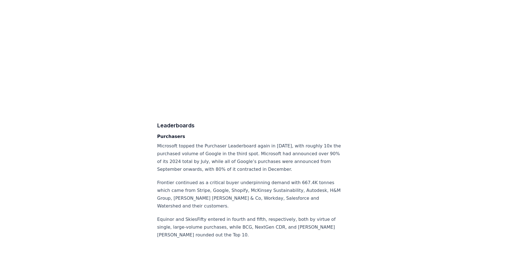
scroll to position [3256, 0]
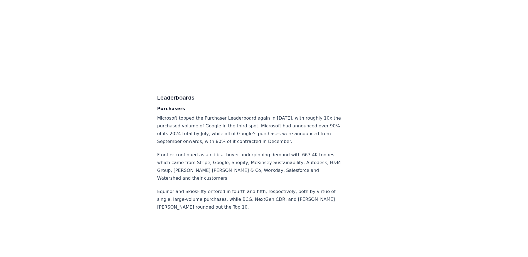
drag, startPoint x: 238, startPoint y: 119, endPoint x: 221, endPoint y: 124, distance: 17.6
click at [238, 119] on p "Microsoft topped the Purchaser Leaderboard again in [DATE], with roughly 10x th…" at bounding box center [249, 129] width 184 height 31
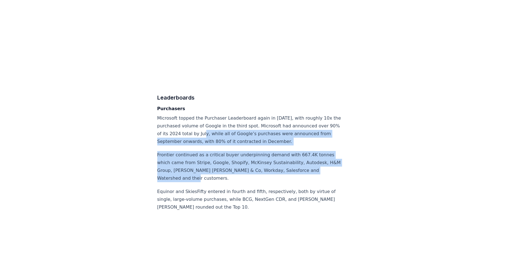
drag, startPoint x: 225, startPoint y: 123, endPoint x: 319, endPoint y: 170, distance: 104.8
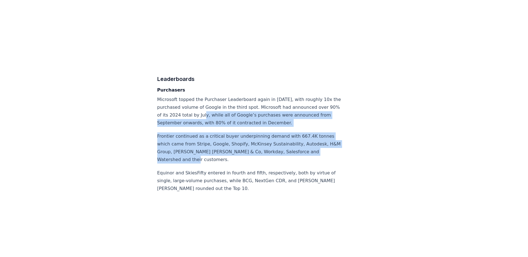
scroll to position [3284, 0]
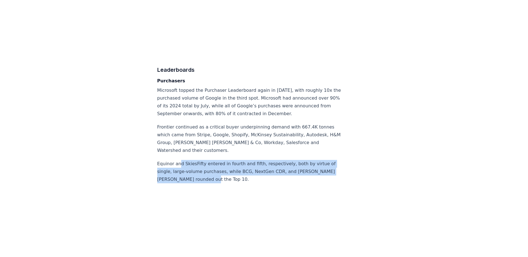
drag, startPoint x: 178, startPoint y: 155, endPoint x: 213, endPoint y: 170, distance: 37.5
click at [213, 170] on p "Equinor and SkiesFifty entered in fourth and fifth, respectively, both by virtu…" at bounding box center [249, 171] width 184 height 23
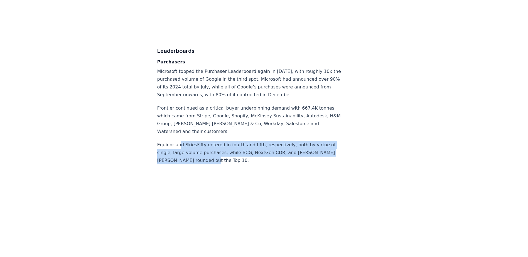
scroll to position [3312, 0]
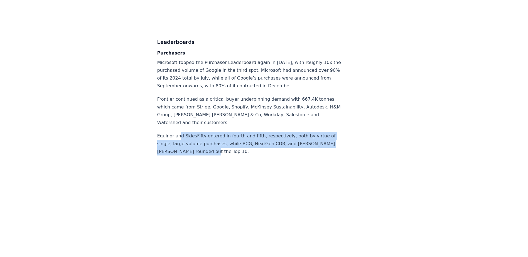
click at [202, 132] on p "Equinor and SkiesFifty entered in fourth and fifth, respectively, both by virtu…" at bounding box center [249, 143] width 184 height 23
drag, startPoint x: 171, startPoint y: 134, endPoint x: 278, endPoint y: 142, distance: 107.4
click at [278, 142] on p "Equinor and SkiesFifty entered in fourth and fifth, respectively, both by virtu…" at bounding box center [249, 143] width 184 height 23
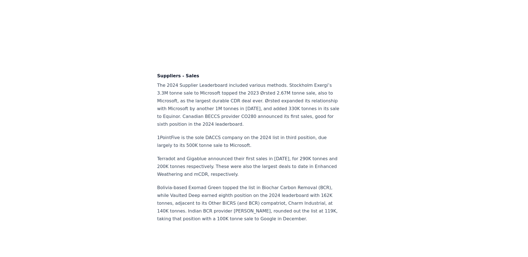
scroll to position [3562, 0]
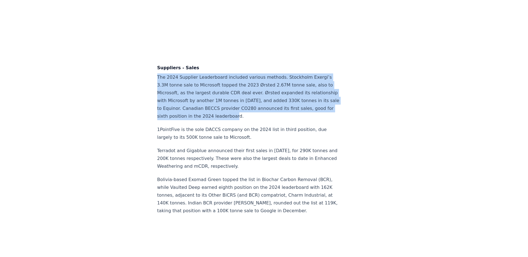
drag, startPoint x: 156, startPoint y: 68, endPoint x: 299, endPoint y: 107, distance: 148.1
click at [299, 107] on p "The 2024 Supplier Leaderboard included various methods. Stockholm Exergi’s 3.3M…" at bounding box center [249, 96] width 184 height 47
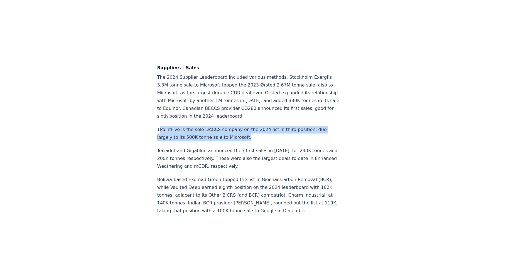
drag, startPoint x: 159, startPoint y: 120, endPoint x: 269, endPoint y: 129, distance: 110.6
click at [269, 129] on p "1PointFive is the sole DACCS company on the 2024 list in third position, due la…" at bounding box center [249, 134] width 184 height 16
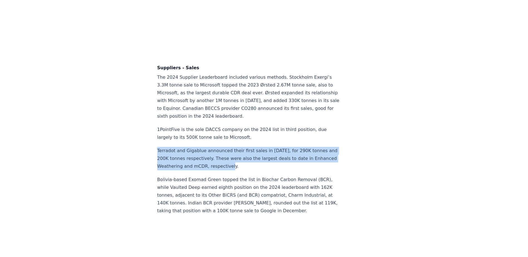
drag, startPoint x: 156, startPoint y: 138, endPoint x: 233, endPoint y: 157, distance: 79.6
click at [233, 157] on p "Terradot and Gigablue announced their first sales in [DATE], for 290K tonnes an…" at bounding box center [249, 158] width 184 height 23
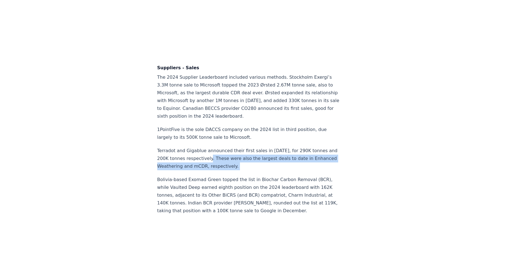
drag, startPoint x: 233, startPoint y: 157, endPoint x: 214, endPoint y: 150, distance: 20.0
click at [214, 150] on p "Terradot and Gigablue announced their first sales in [DATE], for 290K tonnes an…" at bounding box center [249, 158] width 184 height 23
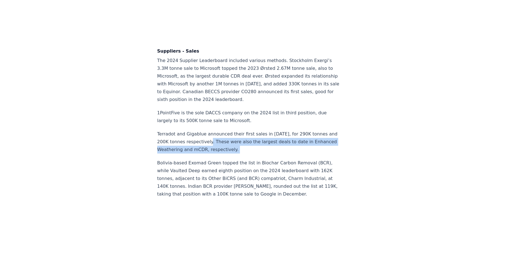
scroll to position [3590, 0]
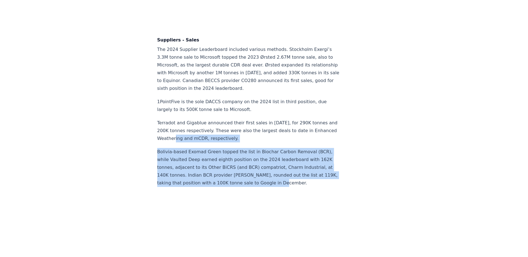
drag, startPoint x: 179, startPoint y: 131, endPoint x: 289, endPoint y: 176, distance: 119.6
click at [289, 175] on p "Bolivia-based Exomad Green topped the list in Biochar Carbon Removal (BCR), whi…" at bounding box center [249, 167] width 184 height 39
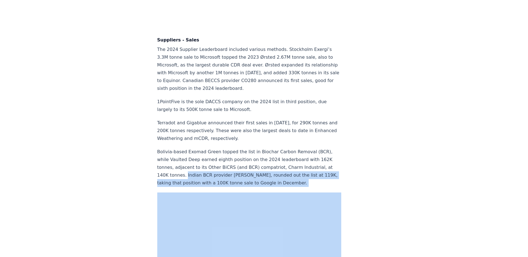
drag, startPoint x: 289, startPoint y: 175, endPoint x: 192, endPoint y: 166, distance: 97.6
click at [192, 166] on p "Bolivia-based Exomad Green topped the list in Biochar Carbon Removal (BCR), whi…" at bounding box center [249, 167] width 184 height 39
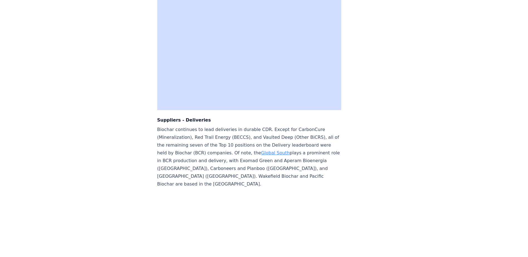
scroll to position [3813, 0]
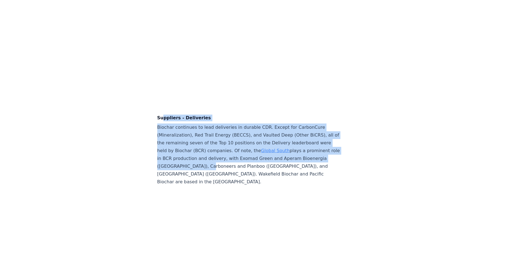
drag, startPoint x: 162, startPoint y: 108, endPoint x: 242, endPoint y: 153, distance: 92.4
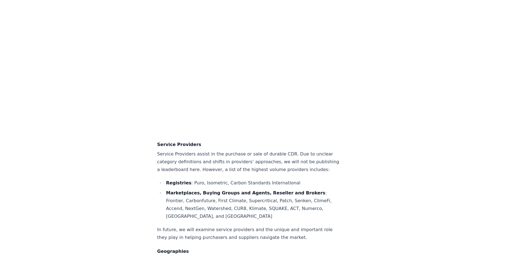
scroll to position [4063, 0]
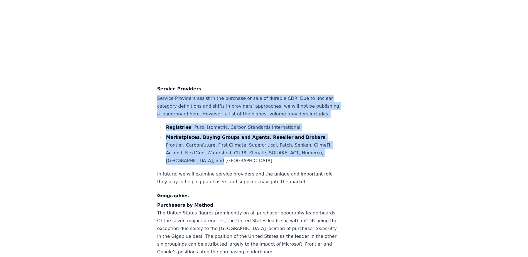
drag, startPoint x: 157, startPoint y: 86, endPoint x: 228, endPoint y: 159, distance: 102.5
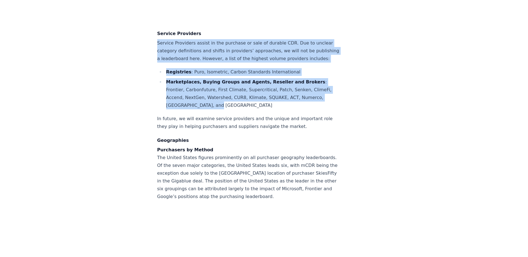
scroll to position [4119, 0]
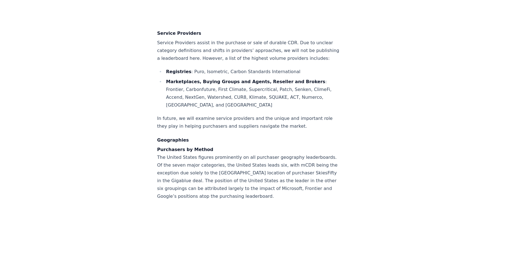
click at [225, 155] on p "Purchasers by Method The United States figures prominently on all purchaser geo…" at bounding box center [249, 173] width 184 height 55
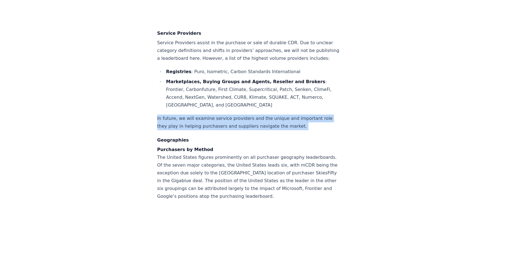
drag, startPoint x: 156, startPoint y: 115, endPoint x: 156, endPoint y: 132, distance: 16.7
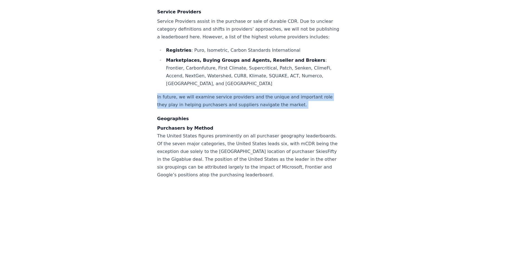
scroll to position [4175, 0]
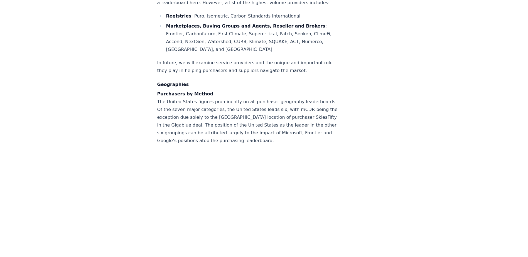
click at [159, 121] on p "Purchasers by Method The United States figures prominently on all purchaser geo…" at bounding box center [249, 117] width 184 height 55
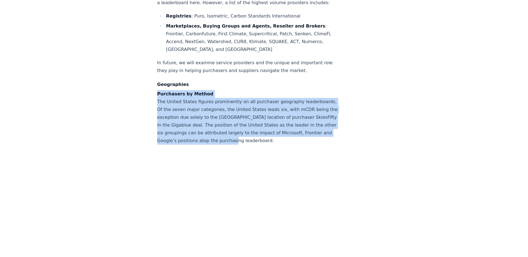
drag, startPoint x: 158, startPoint y: 94, endPoint x: 291, endPoint y: 141, distance: 141.1
click at [291, 141] on p "Purchasers by Method The United States figures prominently on all purchaser geo…" at bounding box center [249, 117] width 184 height 55
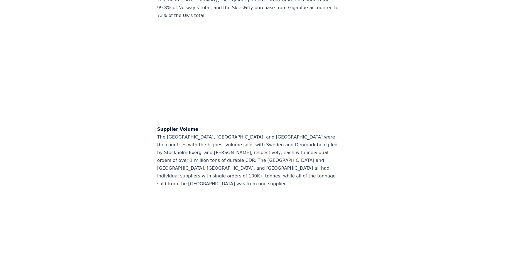
scroll to position [4731, 0]
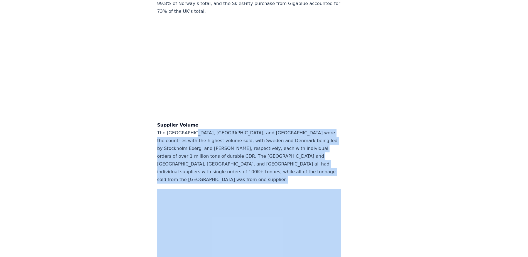
drag, startPoint x: 189, startPoint y: 132, endPoint x: 298, endPoint y: 178, distance: 118.5
drag, startPoint x: 298, startPoint y: 178, endPoint x: 226, endPoint y: 127, distance: 87.6
click at [226, 127] on p "Supplier Volume The [GEOGRAPHIC_DATA], [GEOGRAPHIC_DATA], and [GEOGRAPHIC_DATA]…" at bounding box center [249, 152] width 184 height 62
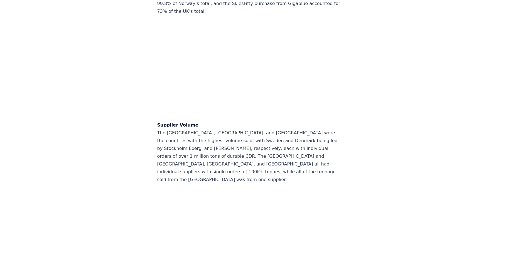
drag, startPoint x: 235, startPoint y: 138, endPoint x: 251, endPoint y: 151, distance: 20.6
click at [236, 139] on p "Supplier Volume The [GEOGRAPHIC_DATA], [GEOGRAPHIC_DATA], and [GEOGRAPHIC_DATA]…" at bounding box center [249, 152] width 184 height 62
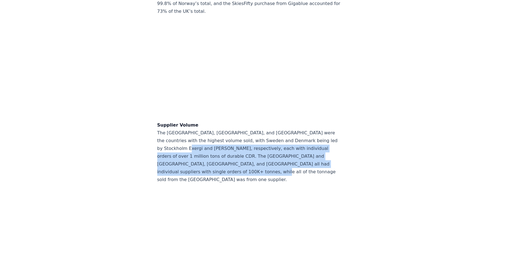
drag, startPoint x: 267, startPoint y: 169, endPoint x: 186, endPoint y: 142, distance: 85.6
click at [186, 142] on p "Supplier Volume The [GEOGRAPHIC_DATA], [GEOGRAPHIC_DATA], and [GEOGRAPHIC_DATA]…" at bounding box center [249, 152] width 184 height 62
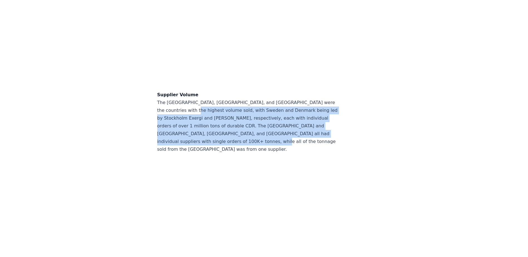
scroll to position [4787, 0]
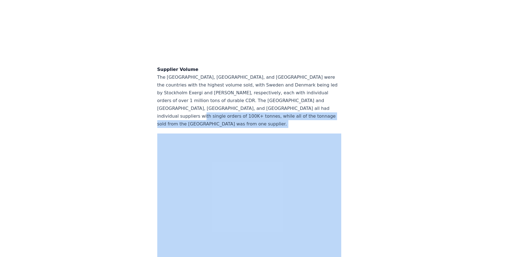
drag, startPoint x: 151, startPoint y: 118, endPoint x: 157, endPoint y: 124, distance: 9.1
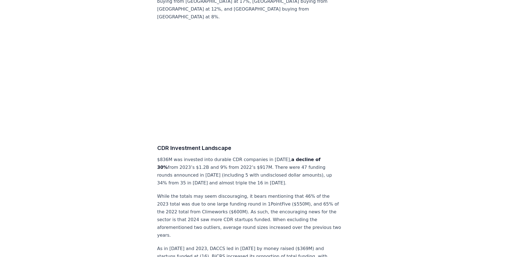
scroll to position [5260, 0]
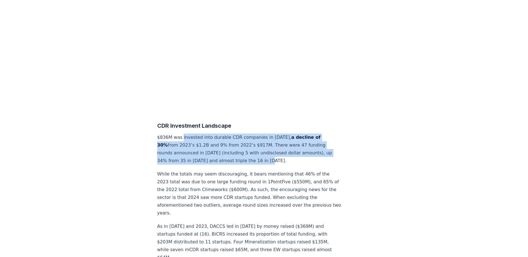
drag, startPoint x: 182, startPoint y: 110, endPoint x: 277, endPoint y: 138, distance: 99.1
click at [277, 138] on p "$836M was invested into durable CDR companies in [DATE], a decline of 30% from …" at bounding box center [249, 149] width 184 height 31
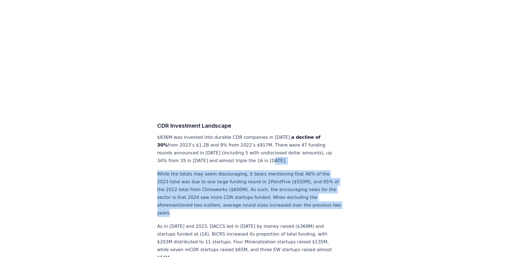
drag, startPoint x: 257, startPoint y: 133, endPoint x: 175, endPoint y: 188, distance: 98.3
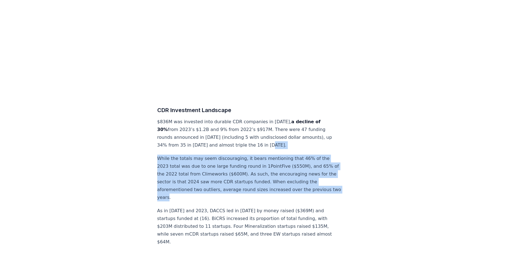
scroll to position [5288, 0]
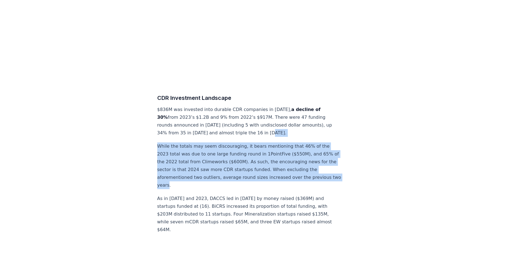
click at [208, 142] on p "While the totals may seem discouraging, it bears mentioning that 46% of the 202…" at bounding box center [249, 165] width 184 height 47
click at [190, 142] on p "While the totals may seem discouraging, it bears mentioning that 46% of the 202…" at bounding box center [249, 165] width 184 height 47
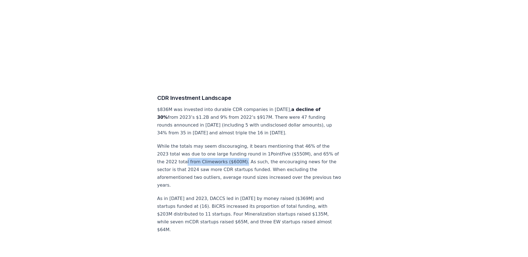
drag, startPoint x: 190, startPoint y: 137, endPoint x: 245, endPoint y: 136, distance: 54.6
click at [245, 142] on p "While the totals may seem discouraging, it bears mentioning that 46% of the 202…" at bounding box center [249, 165] width 184 height 47
click at [294, 147] on p "While the totals may seem discouraging, it bears mentioning that 46% of the 202…" at bounding box center [249, 165] width 184 height 47
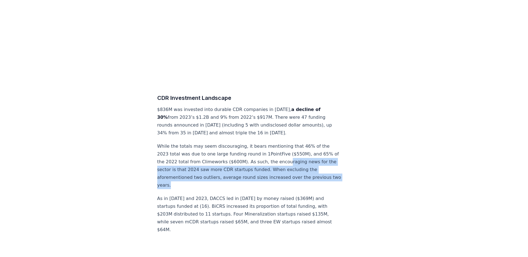
drag, startPoint x: 283, startPoint y: 141, endPoint x: 271, endPoint y: 161, distance: 23.7
click at [271, 161] on p "While the totals may seem discouraging, it bears mentioning that 46% of the 202…" at bounding box center [249, 165] width 184 height 47
click at [272, 161] on p "While the totals may seem discouraging, it bears mentioning that 46% of the 202…" at bounding box center [249, 165] width 184 height 47
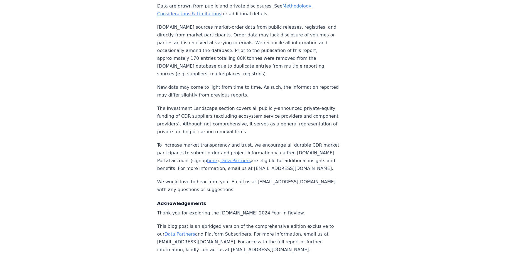
scroll to position [5761, 0]
